Goal: Task Accomplishment & Management: Manage account settings

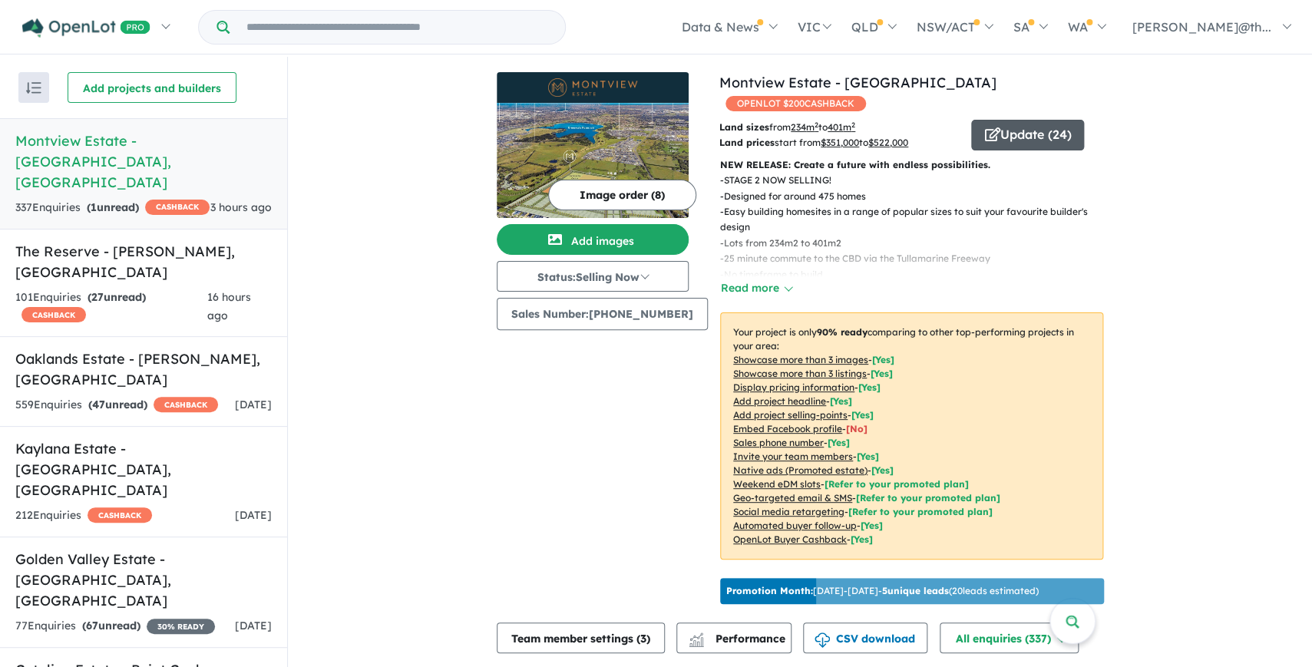
click at [1013, 120] on button "Update ( 24 )" at bounding box center [1027, 135] width 113 height 31
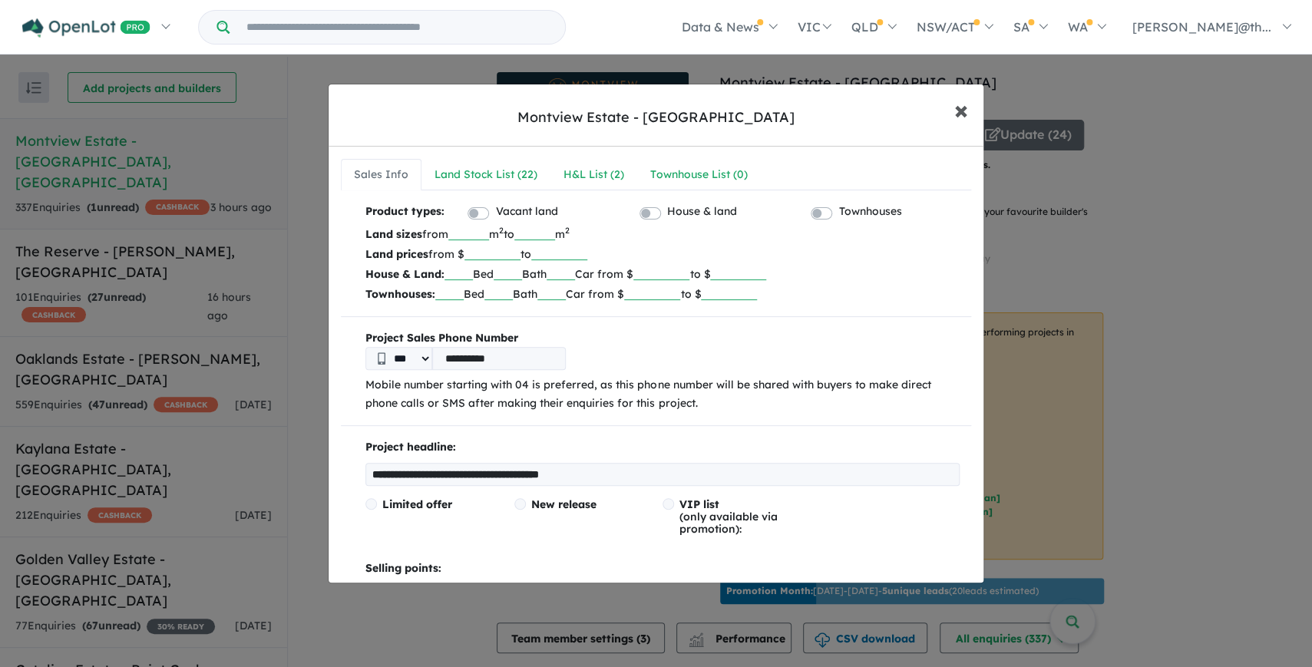
click at [964, 115] on span "×" at bounding box center [961, 109] width 14 height 33
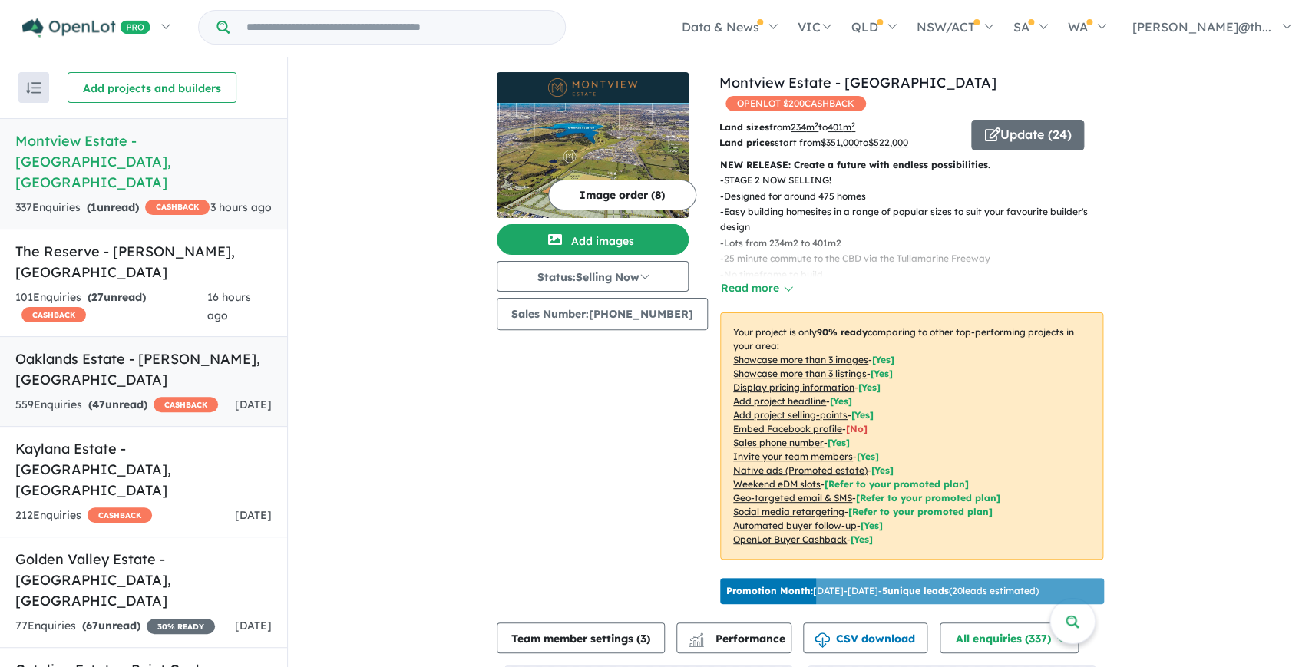
click at [154, 336] on link "Oaklands Estate - [PERSON_NAME] , [GEOGRAPHIC_DATA] 559 Enquir ies ( 47 unread)…" at bounding box center [143, 381] width 287 height 91
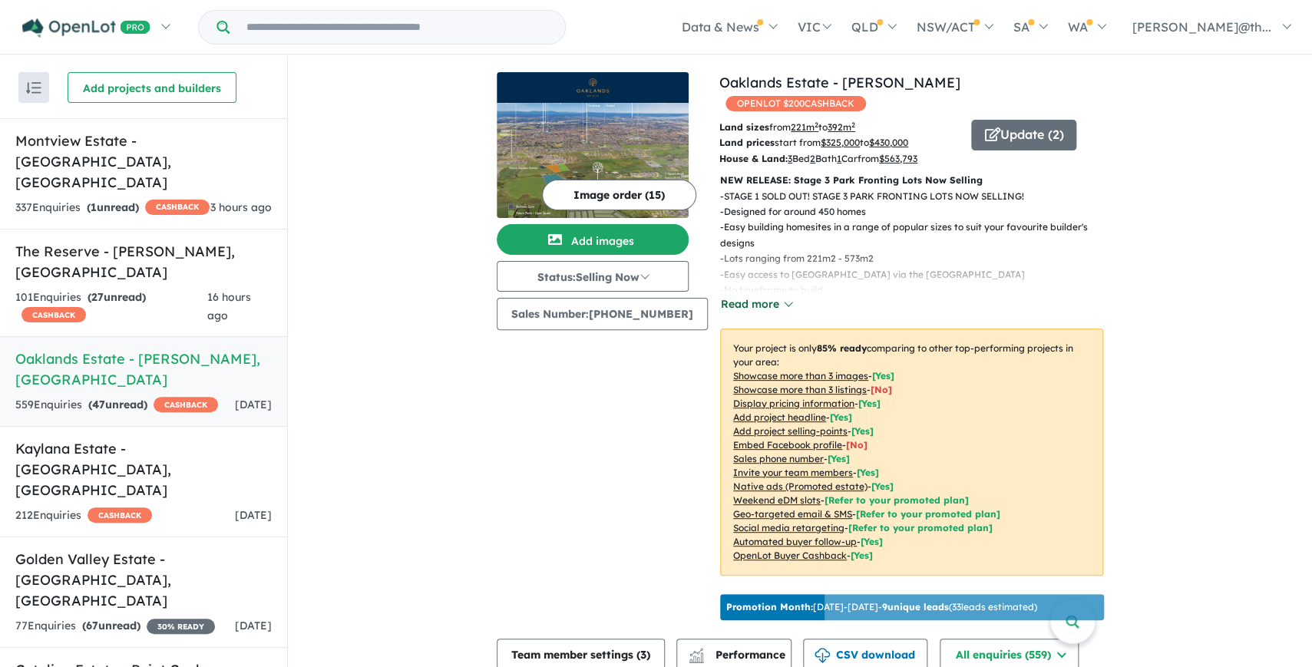
click at [752, 296] on button "Read more" at bounding box center [756, 305] width 72 height 18
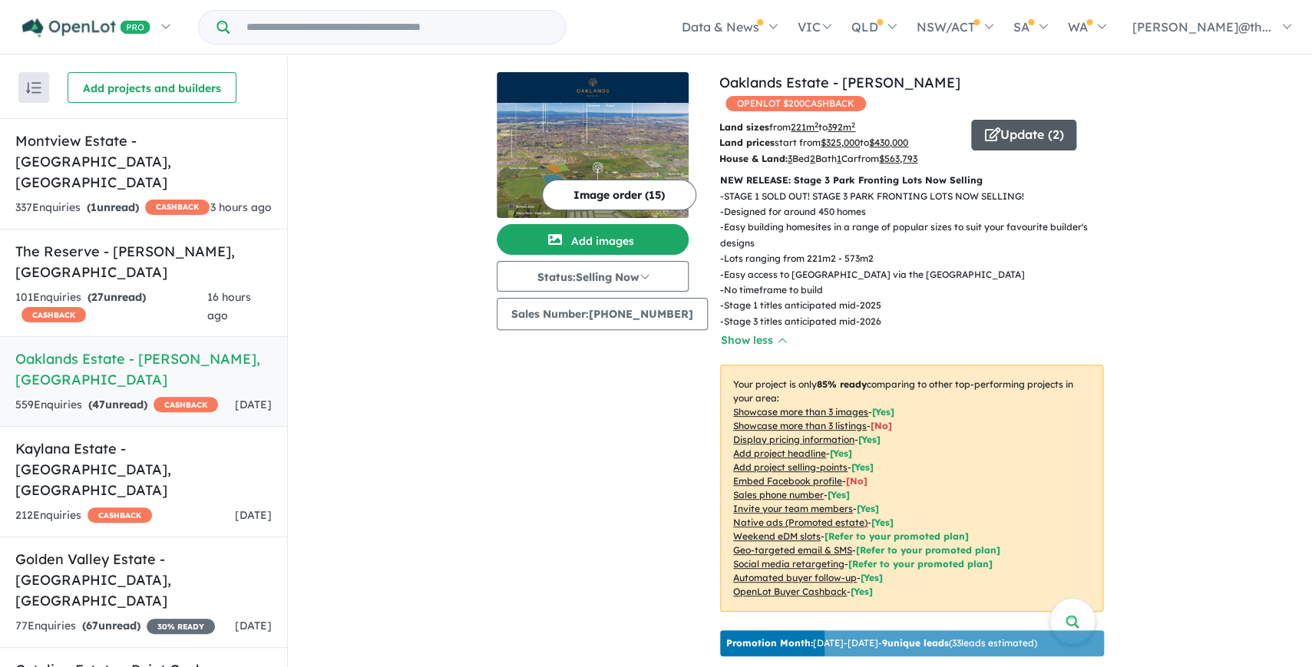
click at [1008, 121] on button "Update ( 2 )" at bounding box center [1023, 135] width 105 height 31
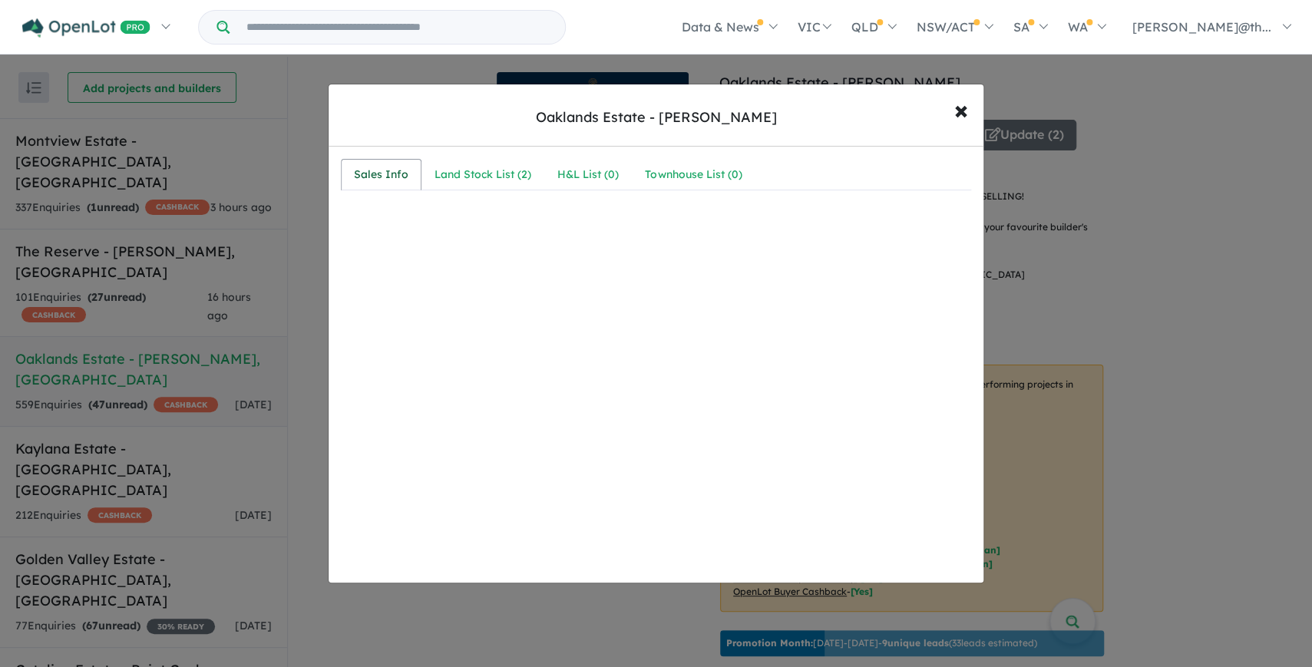
click at [365, 180] on div "Sales Info" at bounding box center [381, 175] width 55 height 18
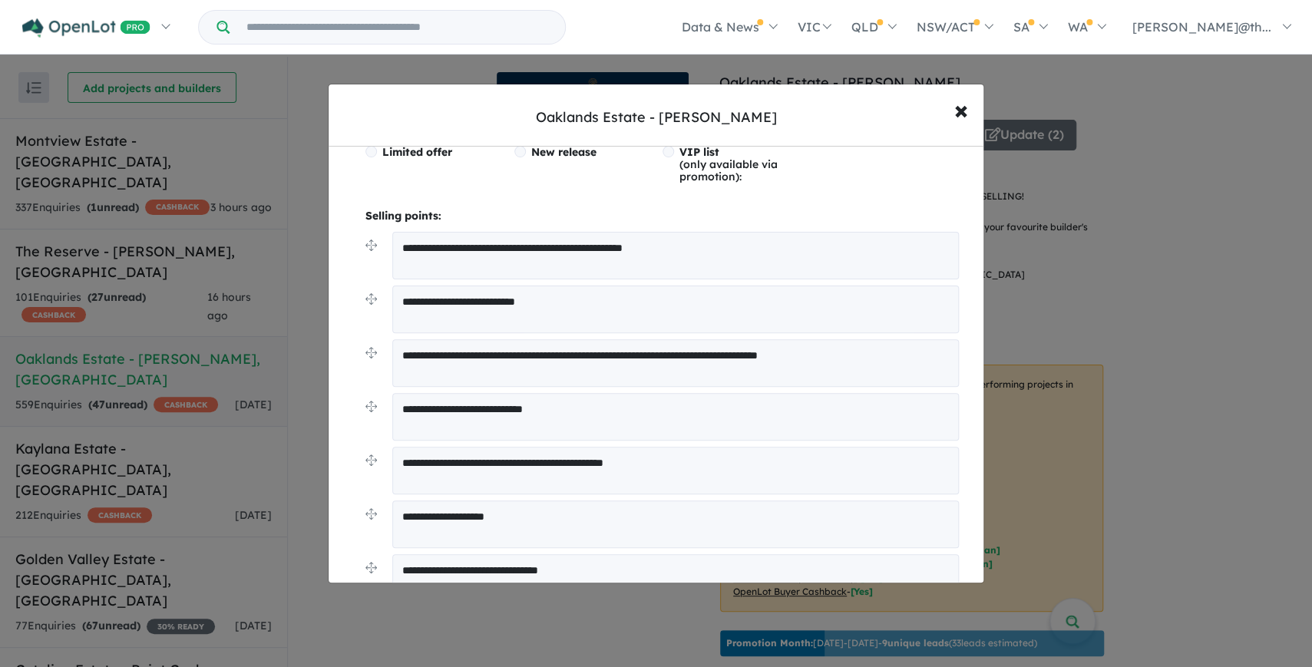
scroll to position [362, 0]
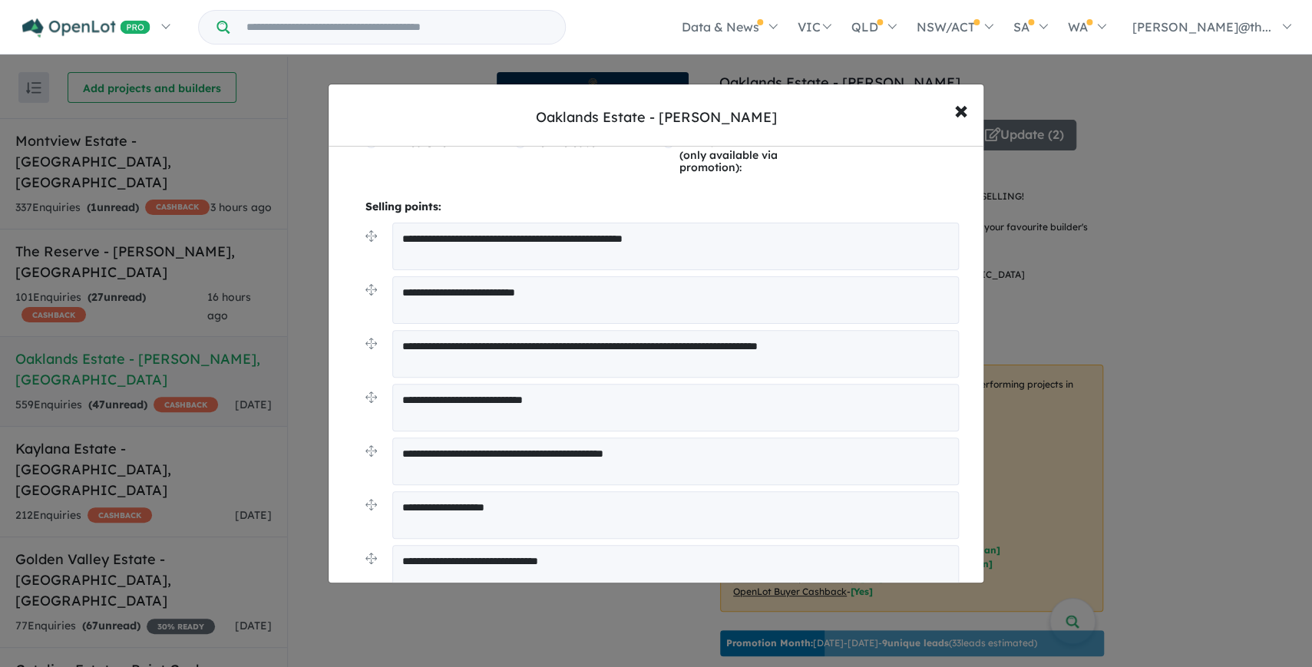
click at [544, 402] on textarea "**********" at bounding box center [675, 408] width 567 height 48
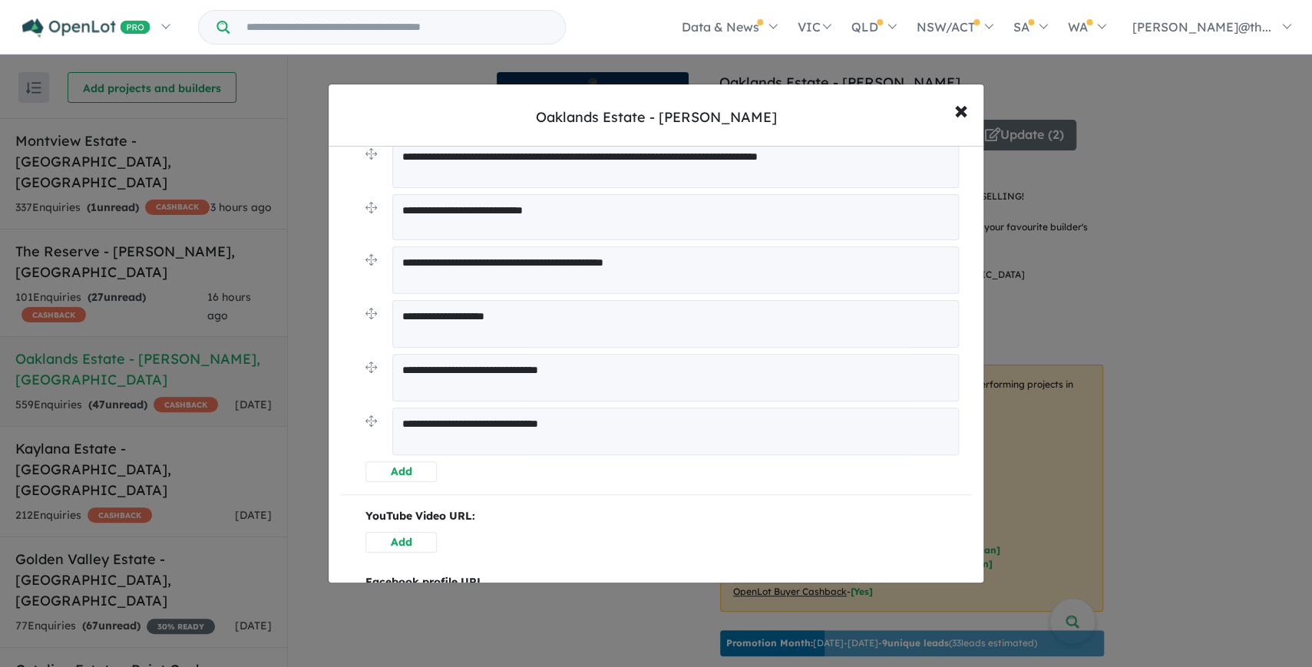
scroll to position [888, 0]
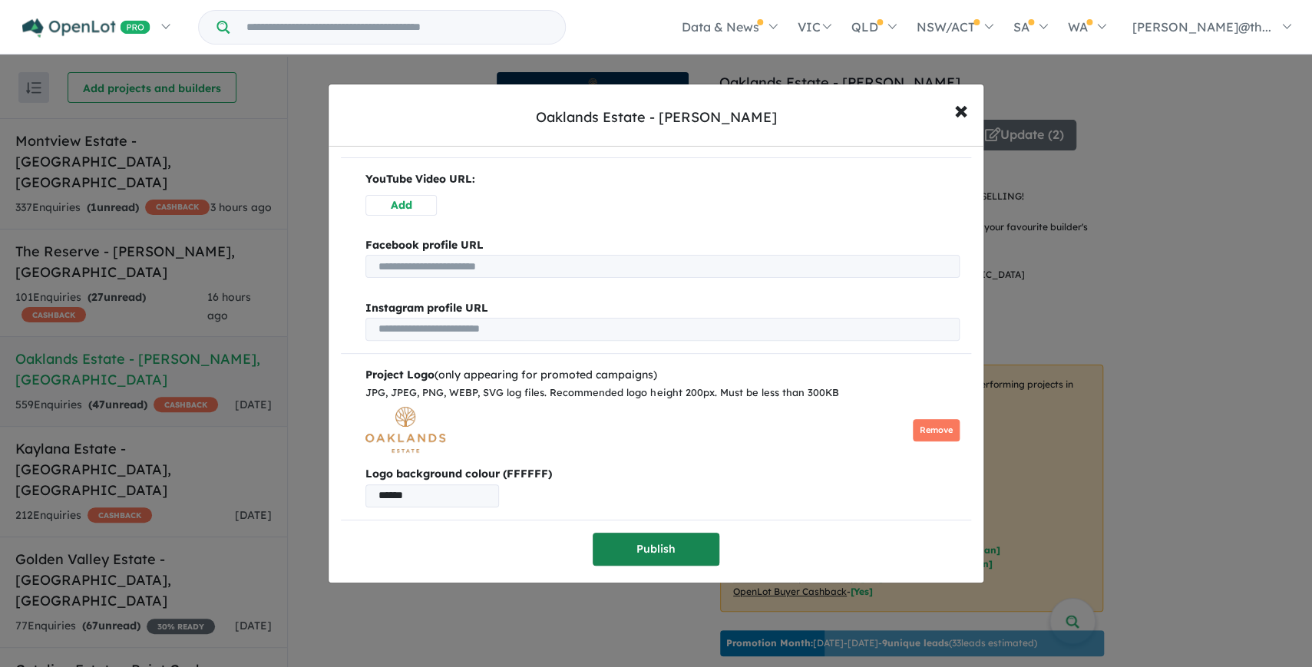
type textarea "**********"
click at [654, 544] on button "Publish" at bounding box center [656, 549] width 127 height 33
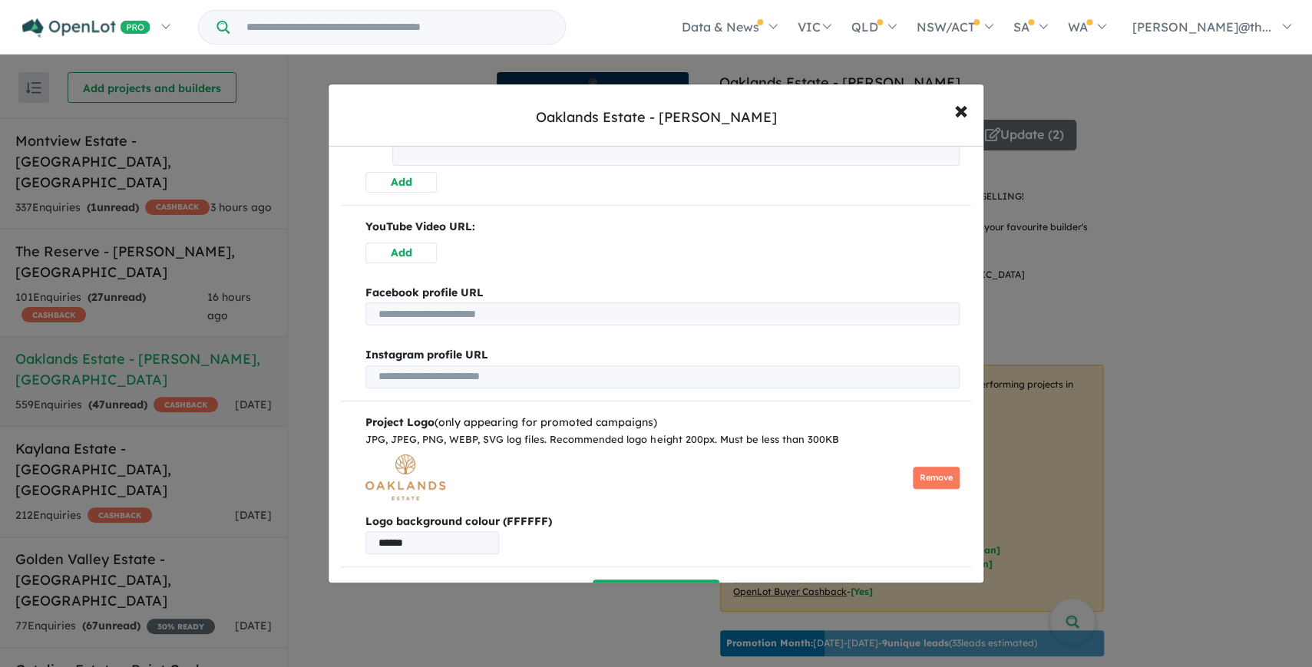
scroll to position [0, 0]
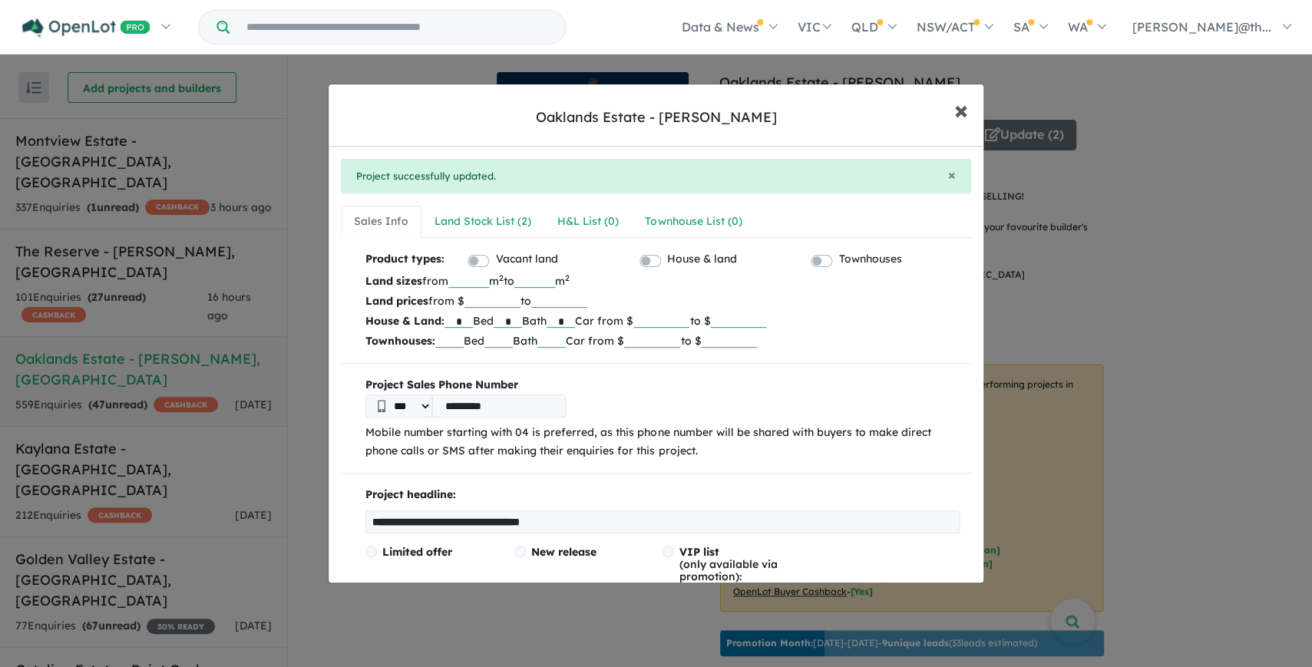
click at [956, 107] on span "×" at bounding box center [961, 109] width 14 height 33
